Goal: Find specific page/section: Find specific page/section

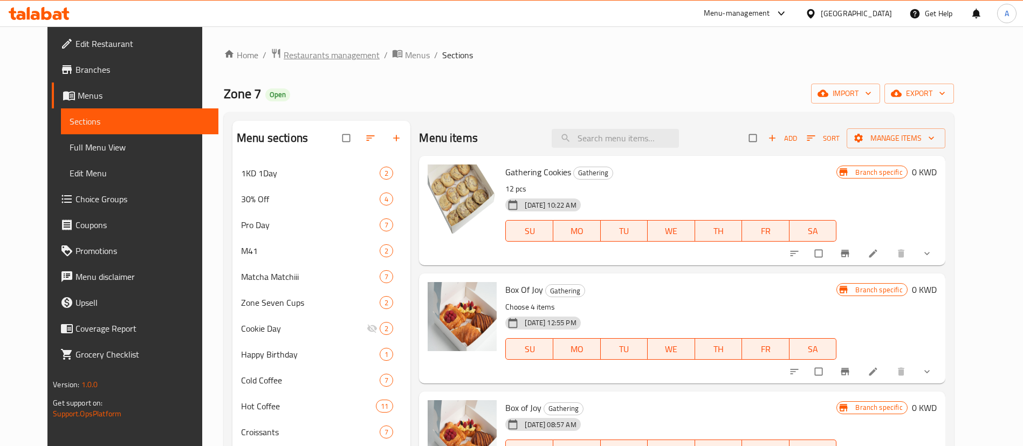
click at [320, 51] on span "Restaurants management" at bounding box center [332, 55] width 96 height 13
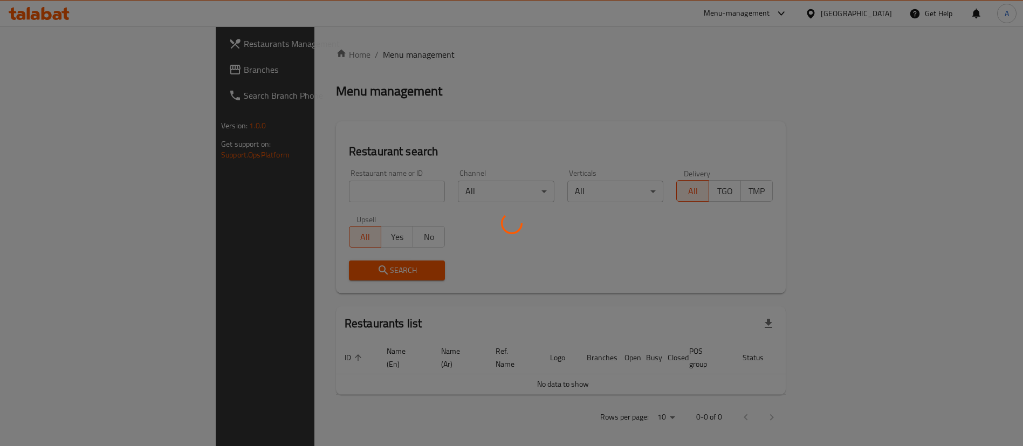
click at [356, 187] on div at bounding box center [511, 223] width 1023 height 446
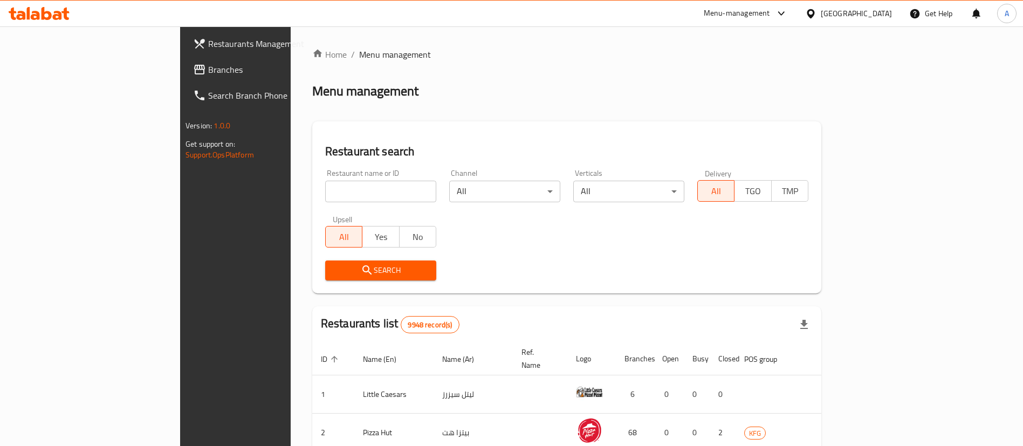
click at [356, 187] on input "search" at bounding box center [380, 192] width 111 height 22
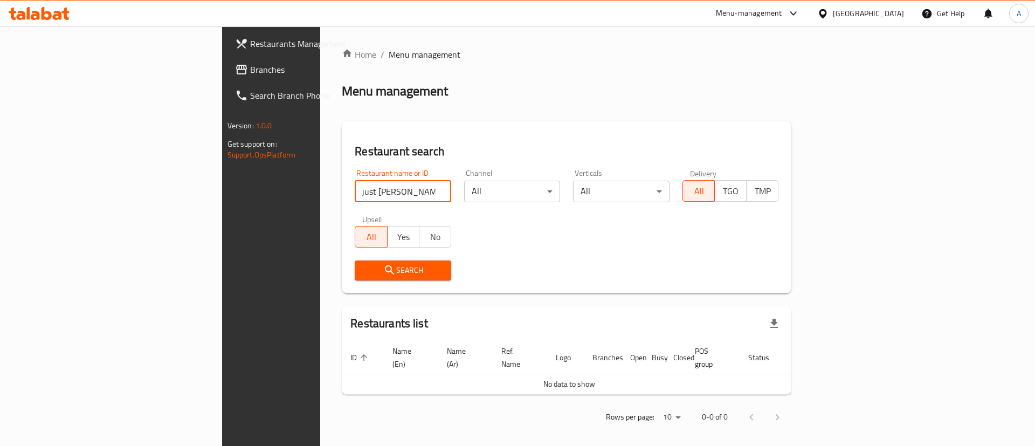
click button "Search" at bounding box center [403, 270] width 97 height 20
type input "just man"
click button "Search" at bounding box center [403, 270] width 97 height 20
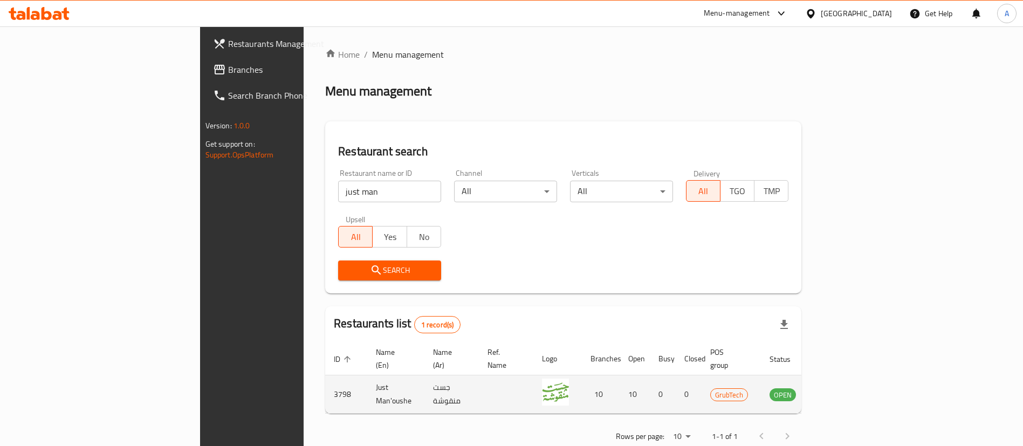
click at [839, 390] on icon "enhanced table" at bounding box center [833, 394] width 12 height 9
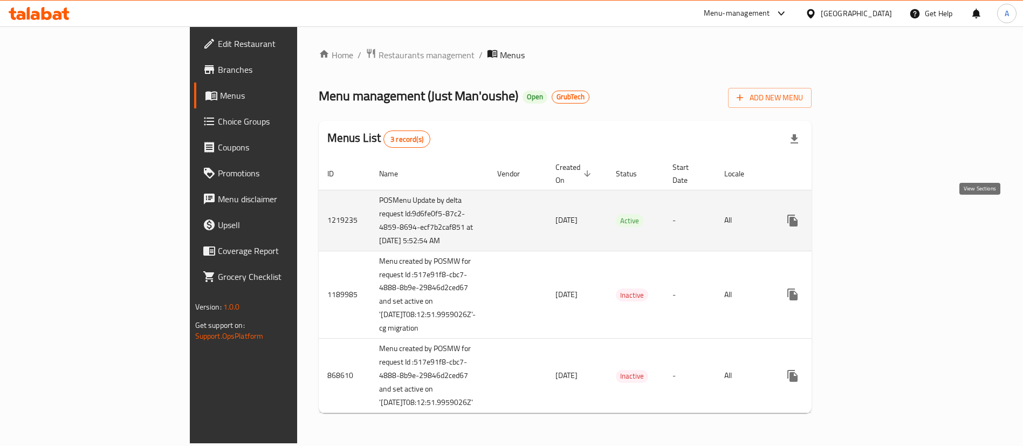
click at [883, 210] on link "enhanced table" at bounding box center [870, 221] width 26 height 26
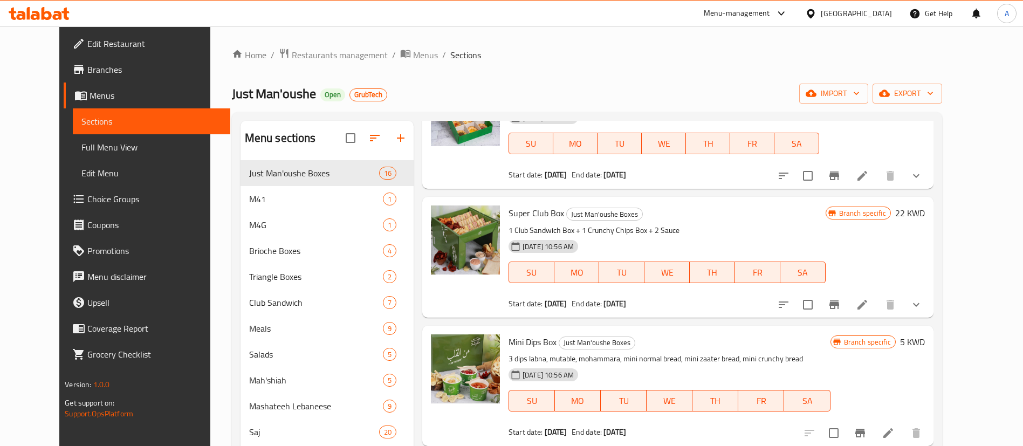
scroll to position [162, 0]
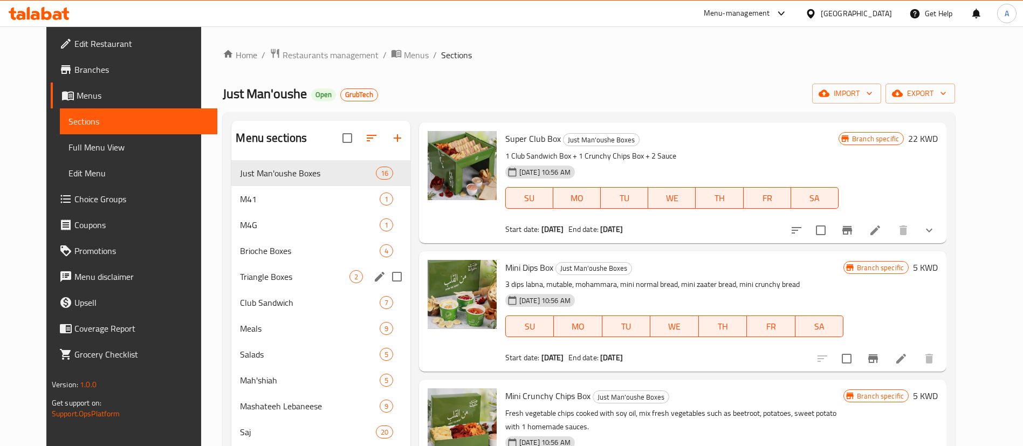
click at [296, 282] on span "Triangle Boxes" at bounding box center [294, 276] width 109 height 13
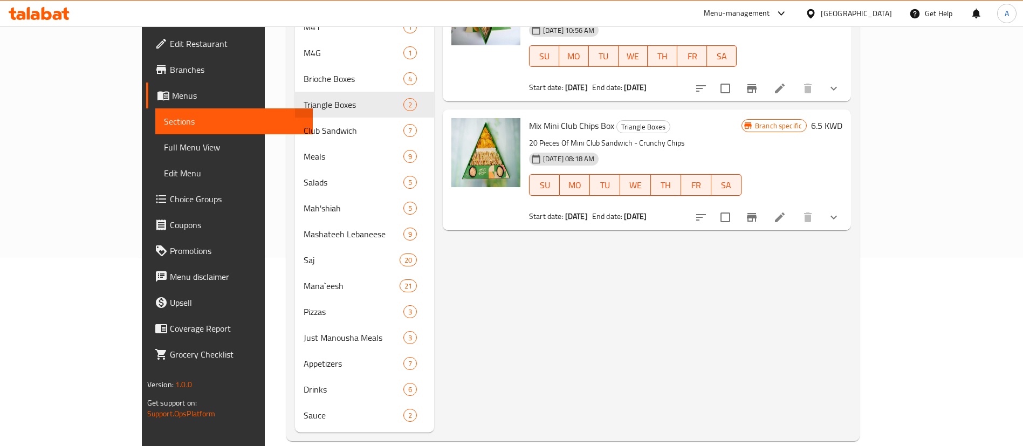
scroll to position [189, 0]
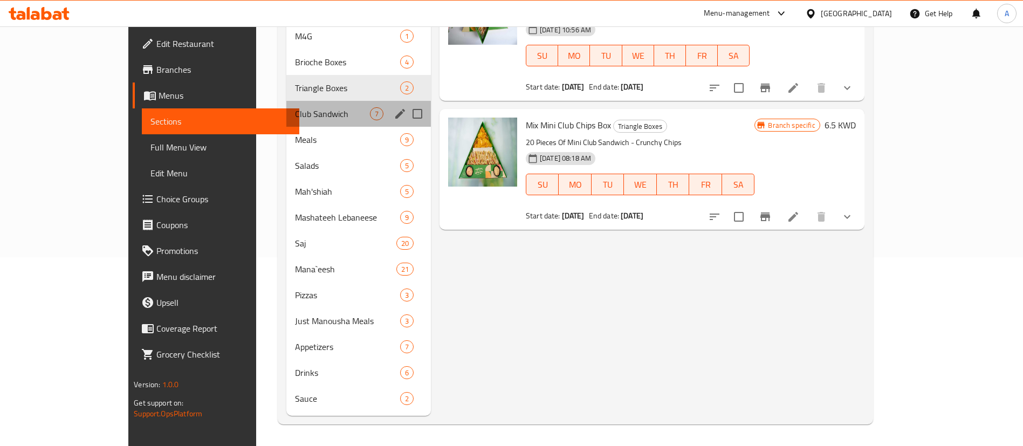
click at [301, 121] on div "Club Sandwich 7" at bounding box center [358, 114] width 145 height 26
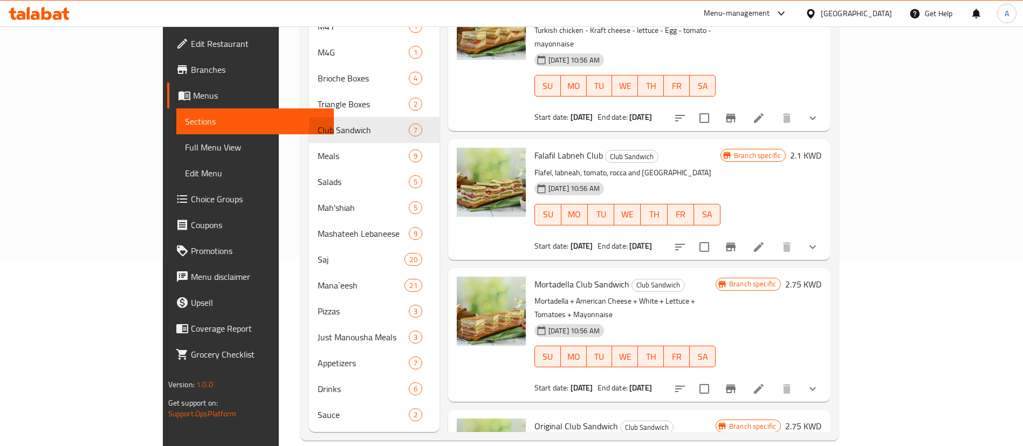
scroll to position [427, 0]
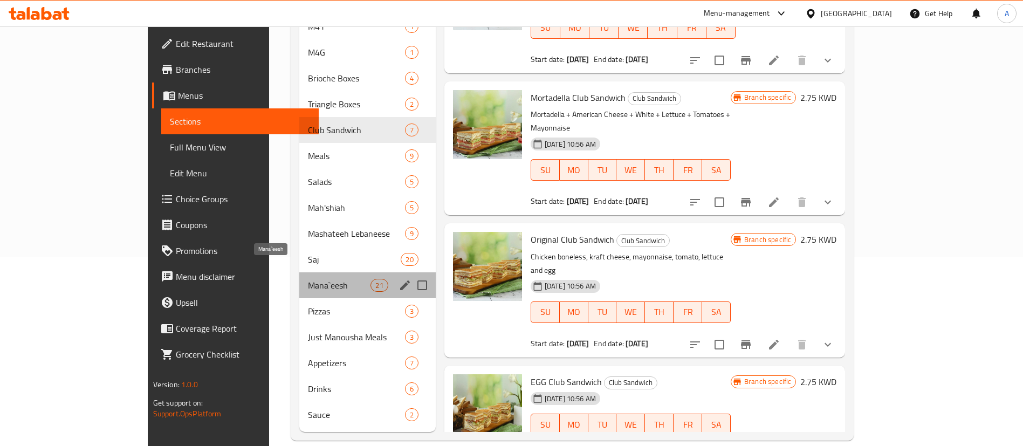
click at [308, 279] on span "Mana`eesh" at bounding box center [339, 285] width 63 height 13
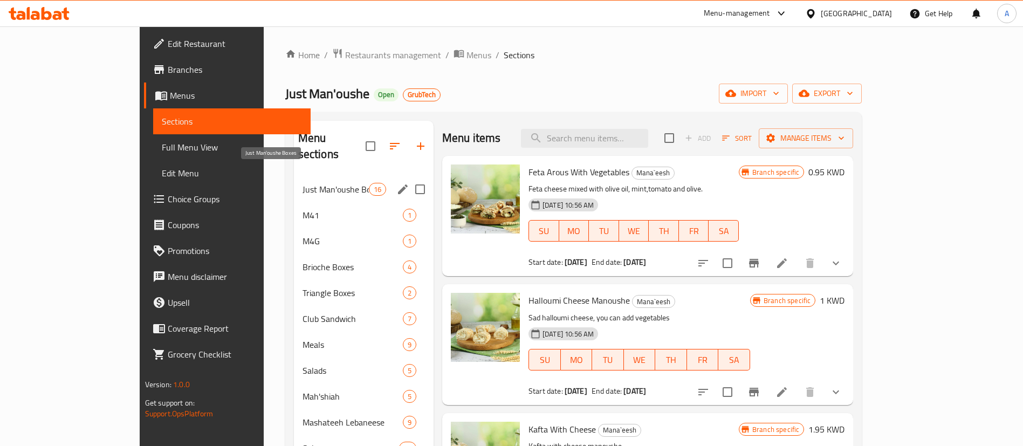
click at [303, 183] on span "Just Man'oushe Boxes" at bounding box center [336, 189] width 66 height 13
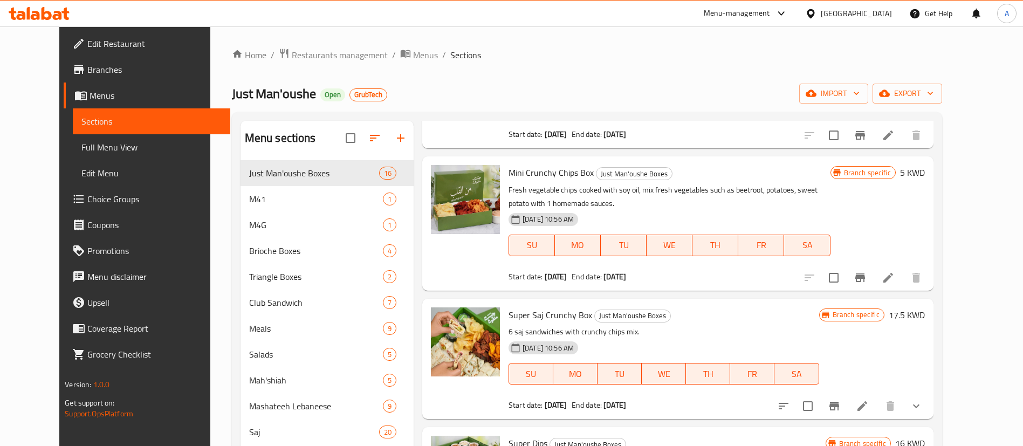
scroll to position [485, 0]
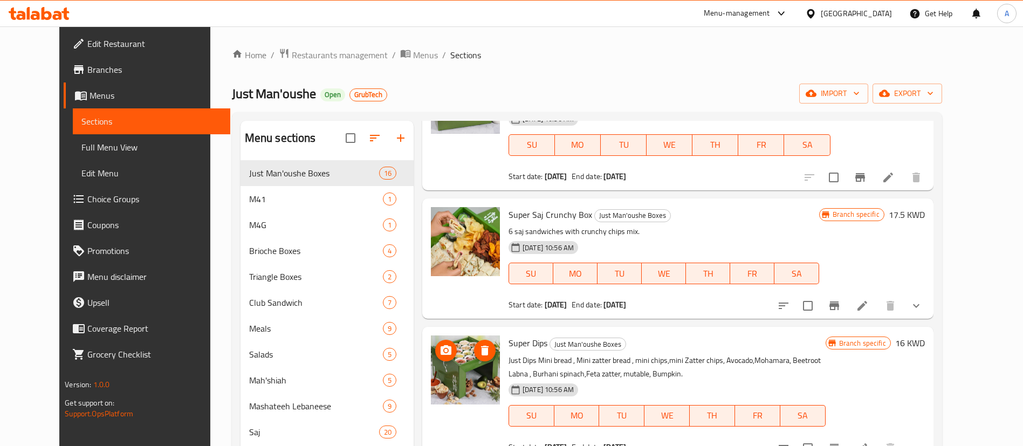
drag, startPoint x: 451, startPoint y: 290, endPoint x: 425, endPoint y: 345, distance: 60.1
drag, startPoint x: 425, startPoint y: 345, endPoint x: 683, endPoint y: 364, distance: 258.0
click at [683, 364] on p "Just Dips Mini bread , Mini zatter bread , mini chips,mini Zatter chips, Avocad…" at bounding box center [667, 367] width 317 height 27
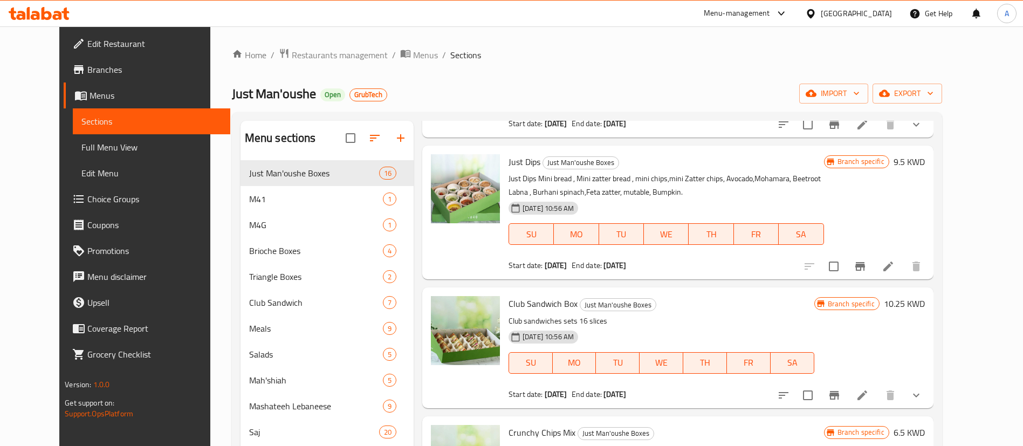
scroll to position [1132, 0]
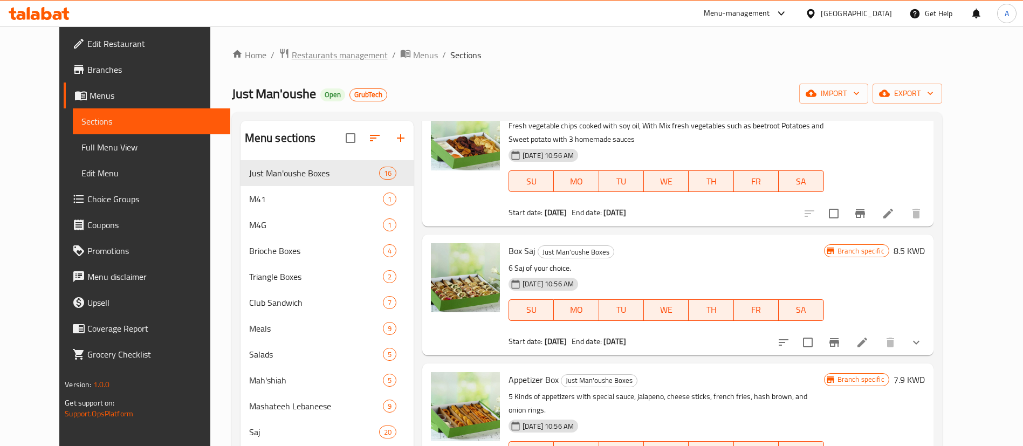
click at [344, 59] on span "Restaurants management" at bounding box center [340, 55] width 96 height 13
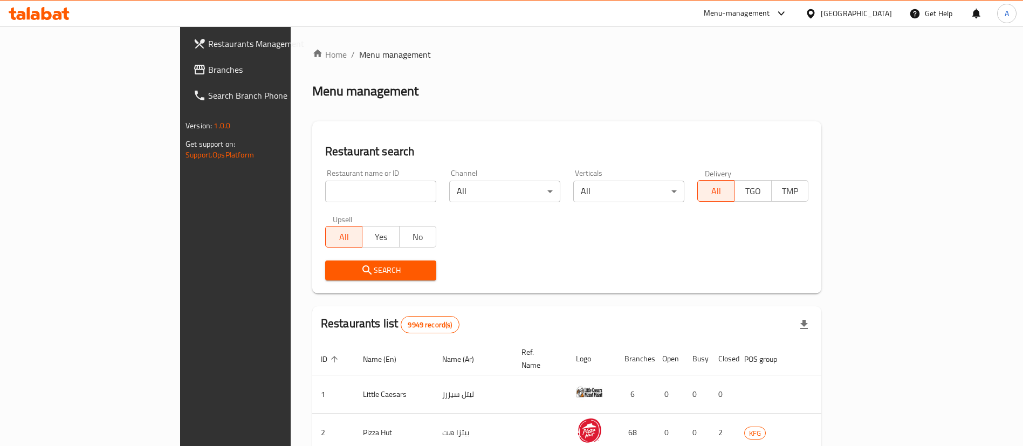
click at [325, 186] on input "search" at bounding box center [380, 192] width 111 height 22
type input "top bun"
click button "Search" at bounding box center [380, 270] width 111 height 20
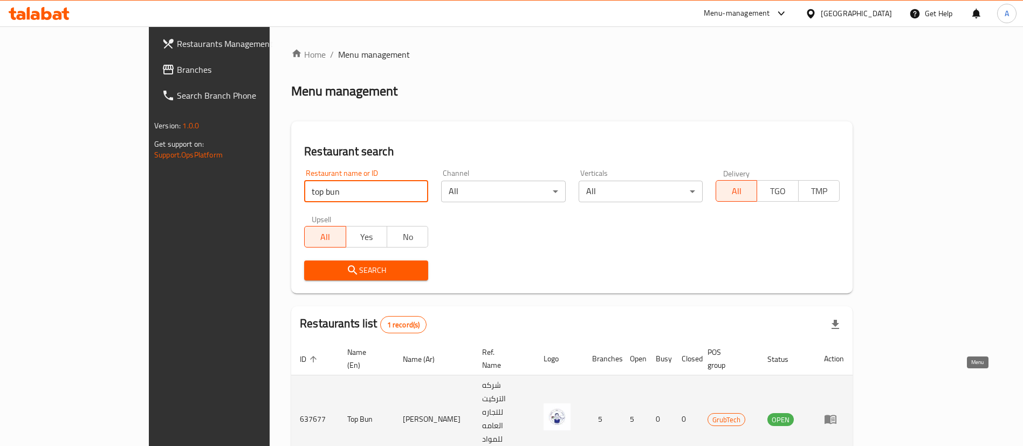
click at [835, 417] on icon "enhanced table" at bounding box center [833, 419] width 4 height 4
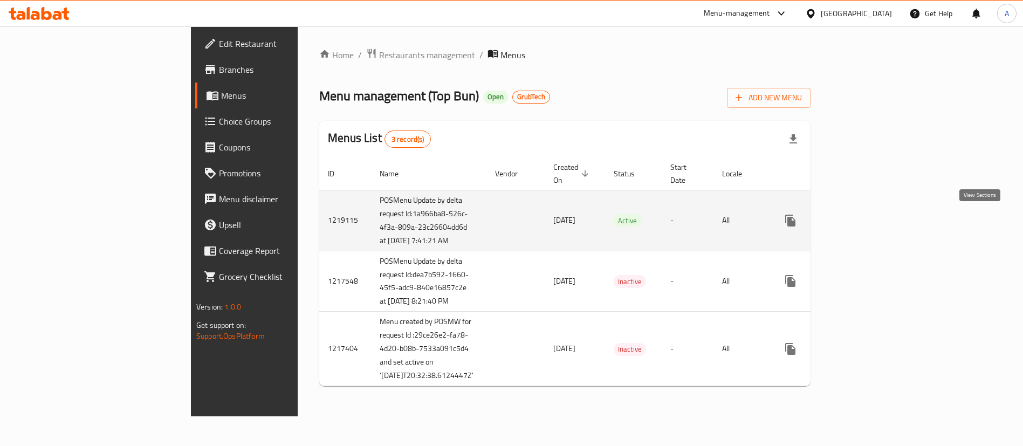
click at [873, 223] on icon "enhanced table" at bounding box center [868, 221] width 10 height 10
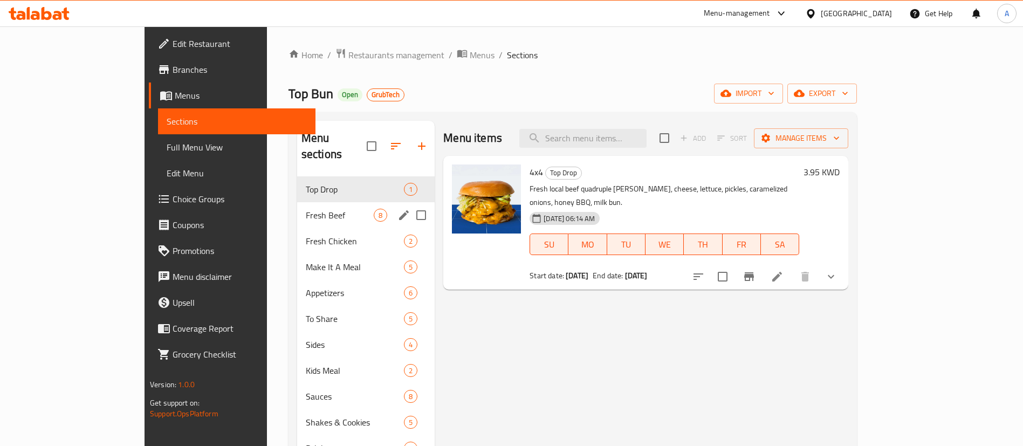
click at [297, 209] on div "Fresh Beef 8" at bounding box center [366, 215] width 138 height 26
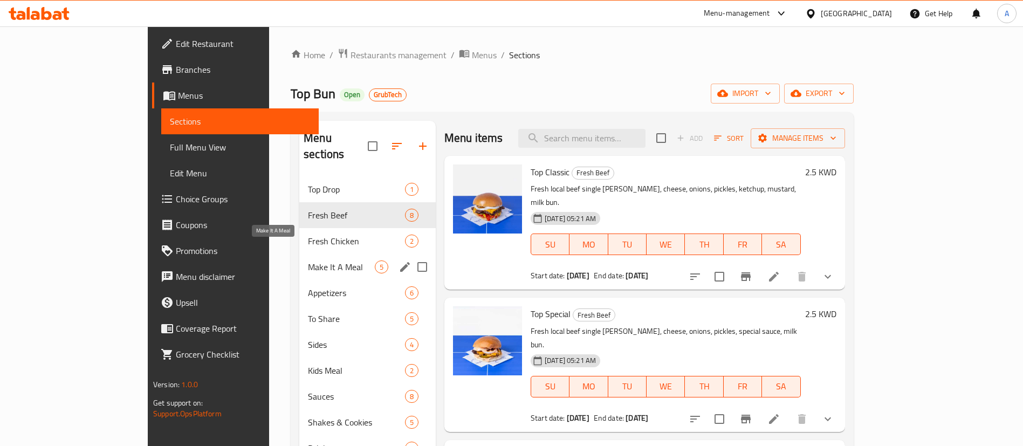
click at [308, 260] on span "Make It A Meal" at bounding box center [341, 266] width 67 height 13
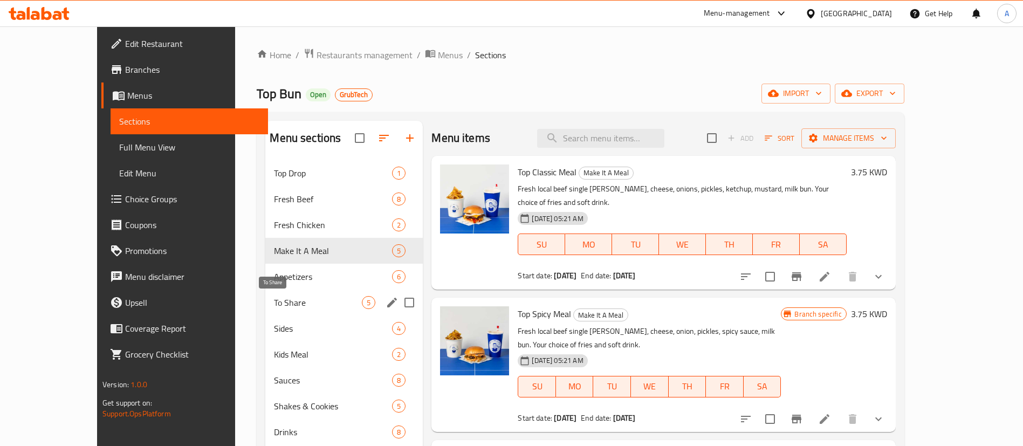
click at [281, 316] on div "Sides 4" at bounding box center [343, 328] width 157 height 26
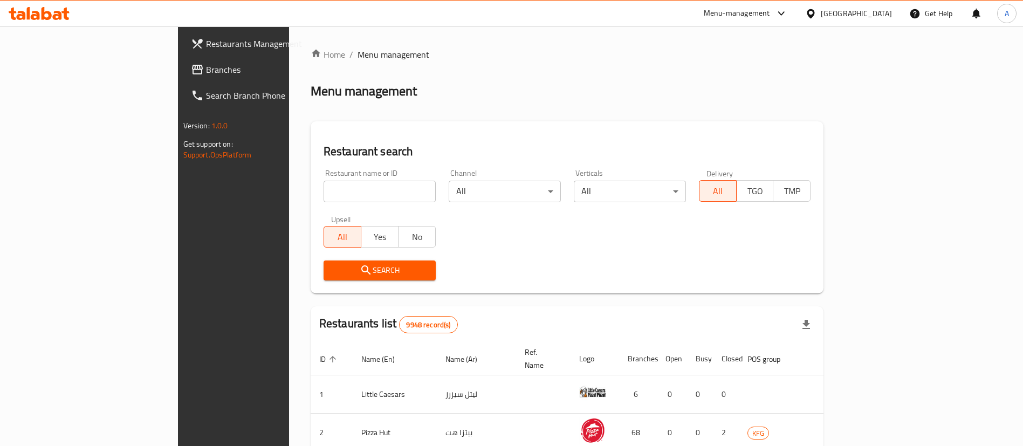
click at [363, 194] on input "search" at bounding box center [380, 192] width 112 height 22
type input "Top bun"
click button "Search" at bounding box center [380, 270] width 112 height 20
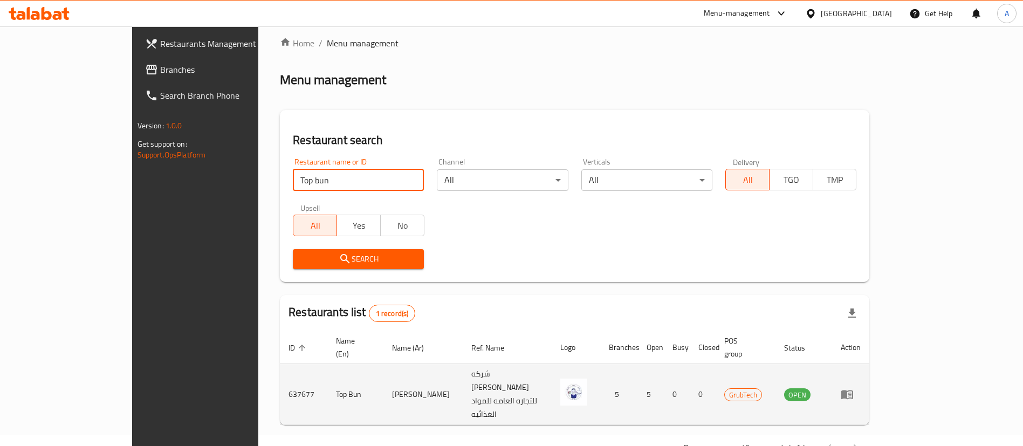
scroll to position [14, 0]
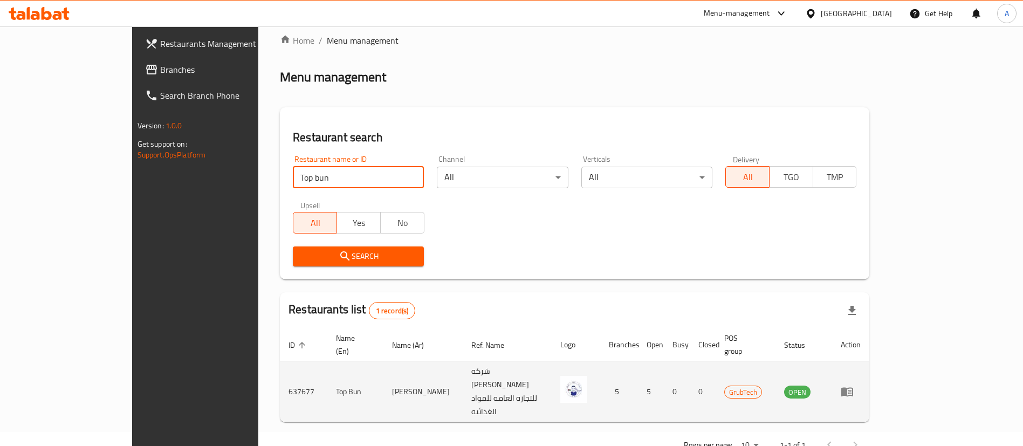
click at [280, 366] on td "637677" at bounding box center [303, 391] width 47 height 61
copy td "637677"
